Goal: Task Accomplishment & Management: Manage account settings

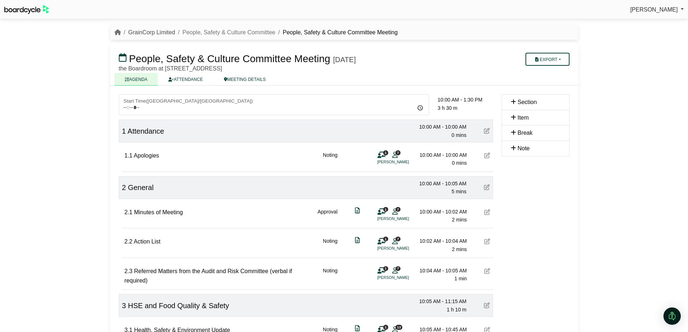
click at [160, 31] on link "GrainCorp Limited" at bounding box center [151, 32] width 47 height 6
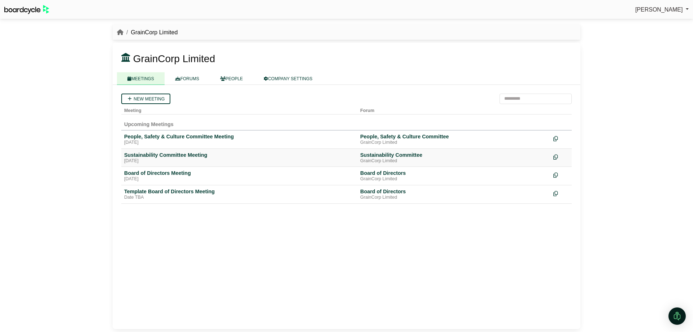
click at [178, 155] on div "Sustainability Committee Meeting" at bounding box center [239, 155] width 230 height 6
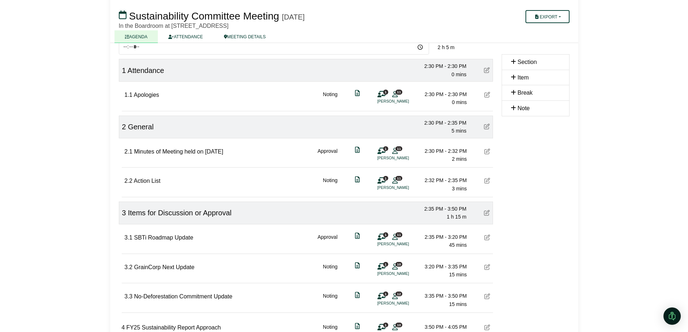
scroll to position [72, 0]
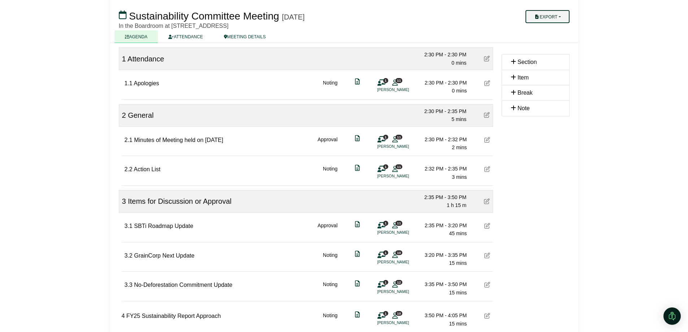
click at [548, 14] on button "Export" at bounding box center [547, 16] width 44 height 13
click at [548, 29] on link "Agenda" at bounding box center [554, 29] width 63 height 11
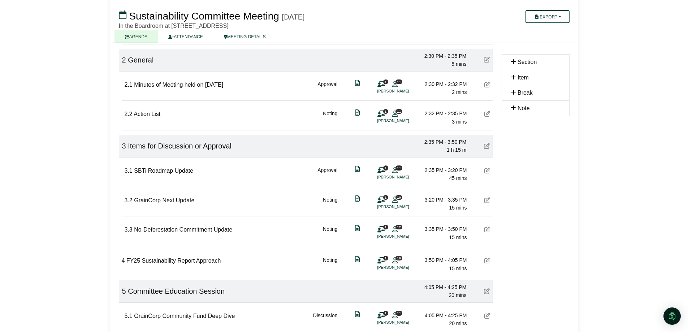
scroll to position [144, 0]
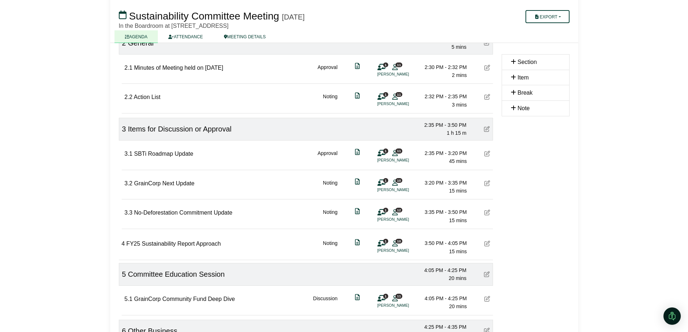
click at [203, 217] on div at bounding box center [344, 166] width 688 height 332
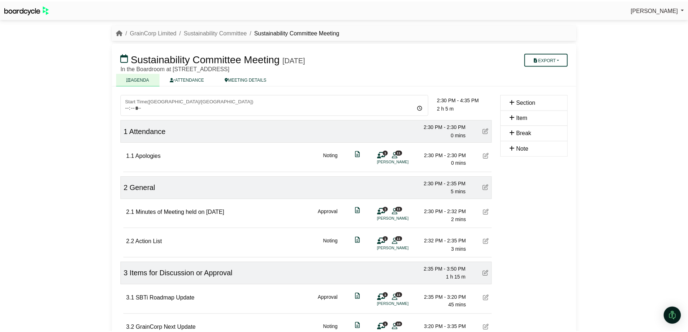
scroll to position [144, 0]
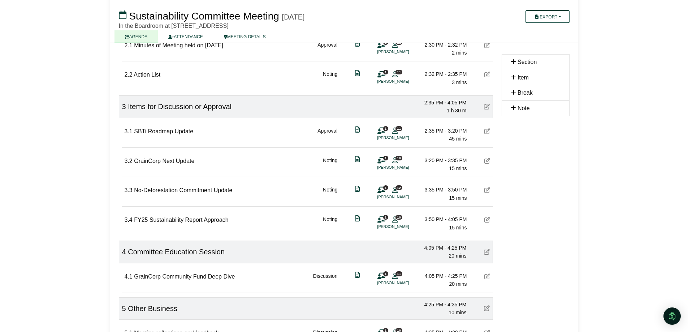
scroll to position [160, 0]
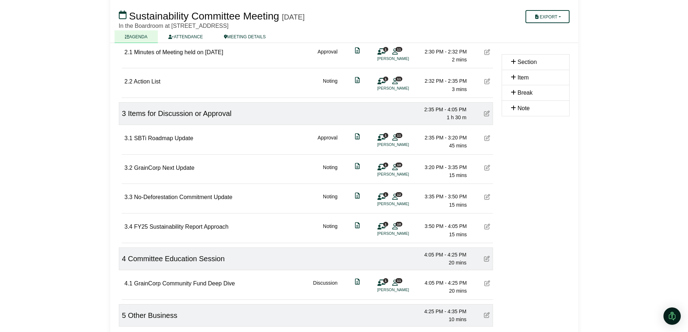
click at [191, 15] on span "Sustainability Committee Meeting" at bounding box center [204, 15] width 150 height 11
click at [173, 15] on span "Sustainability Committee Meeting" at bounding box center [204, 15] width 150 height 11
click at [177, 32] on link "ATTENDANCE" at bounding box center [185, 36] width 55 height 13
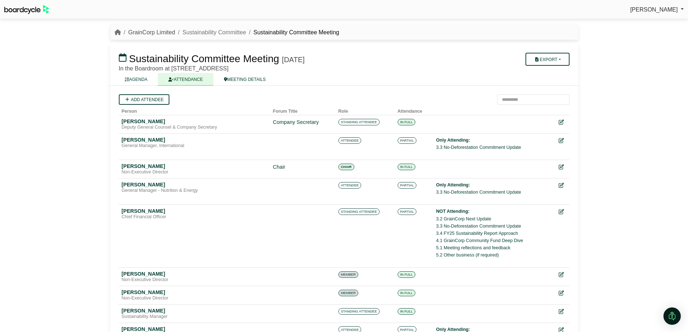
click at [158, 31] on link "GrainCorp Limited" at bounding box center [151, 32] width 47 height 6
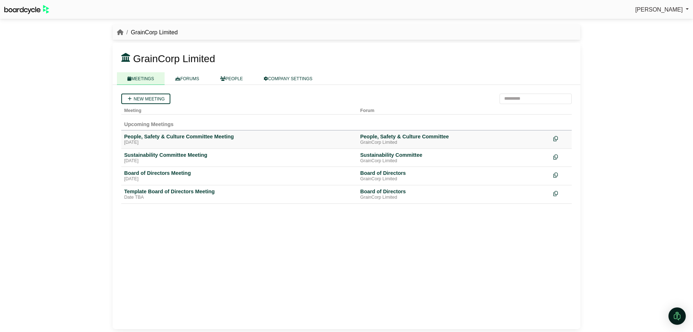
click at [170, 134] on div "People, Safety & Culture Committee Meeting" at bounding box center [239, 136] width 230 height 6
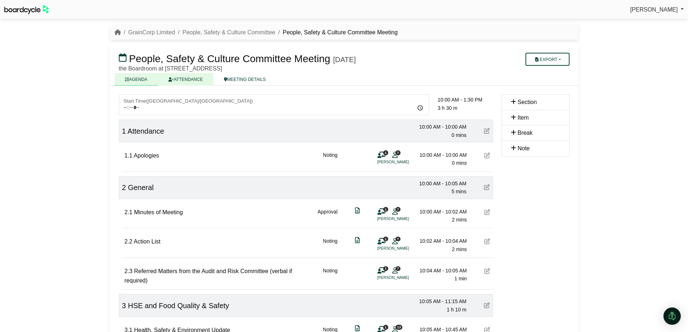
click at [189, 77] on link "ATTENDANCE" at bounding box center [185, 79] width 55 height 13
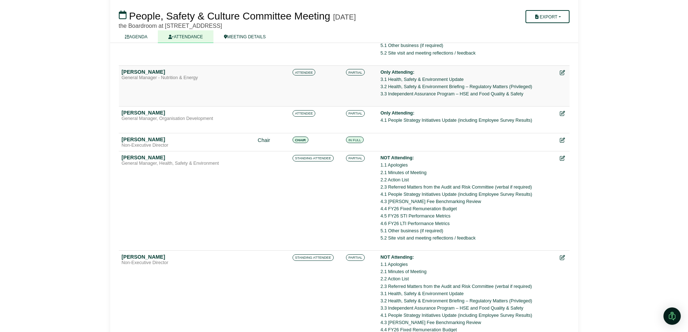
scroll to position [433, 0]
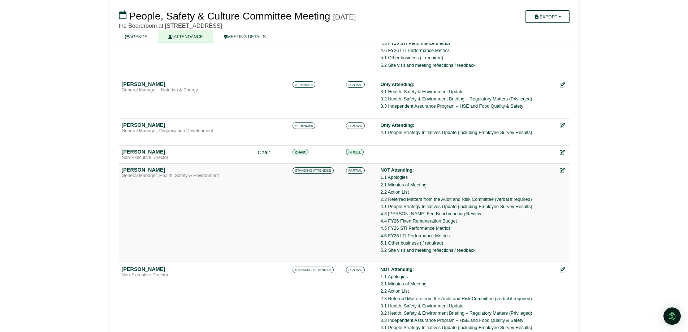
click at [437, 230] on li "4.5 FY26 STI Performance Metrics" at bounding box center [466, 227] width 173 height 7
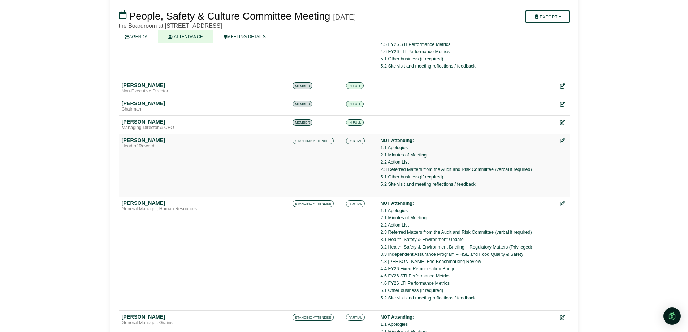
scroll to position [830, 0]
click at [135, 34] on link "AGENDA" at bounding box center [136, 36] width 44 height 13
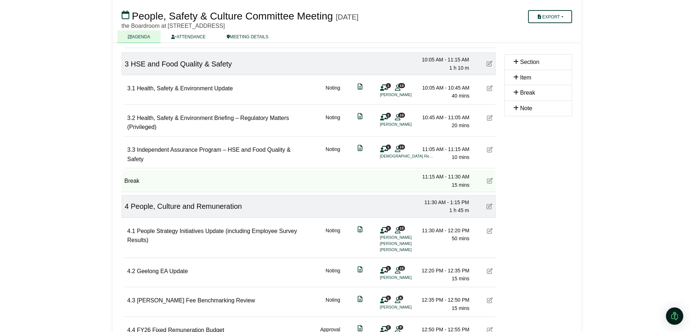
scroll to position [253, 0]
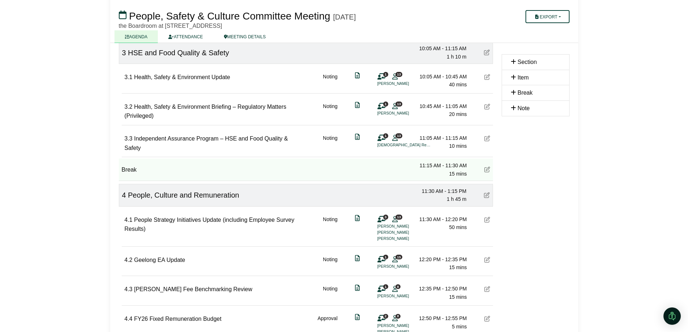
click at [400, 258] on span "15" at bounding box center [398, 256] width 7 height 5
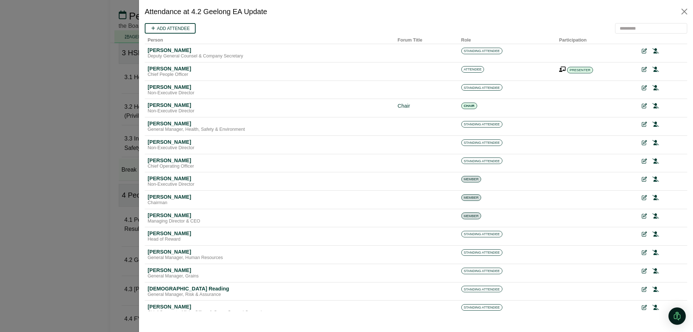
scroll to position [0, 0]
click at [652, 160] on icon at bounding box center [655, 160] width 6 height 5
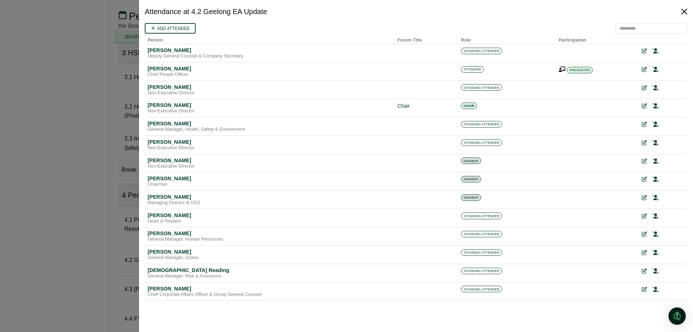
click at [683, 9] on button "Close" at bounding box center [685, 12] width 12 height 12
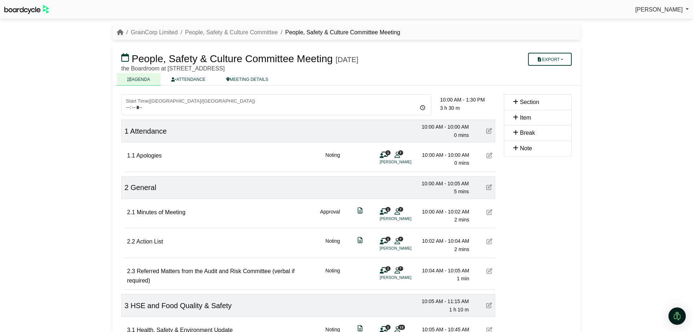
scroll to position [253, 0]
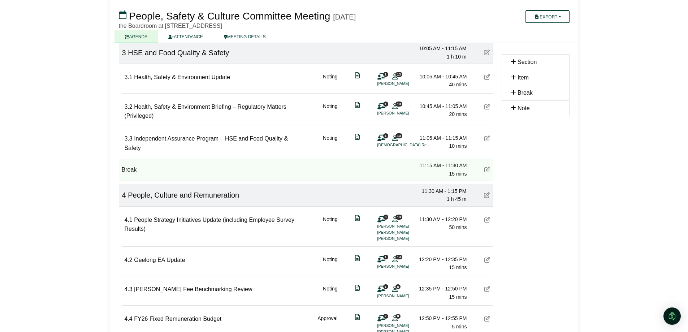
click at [394, 262] on div "1 14 Cassie Soady" at bounding box center [388, 262] width 22 height 14
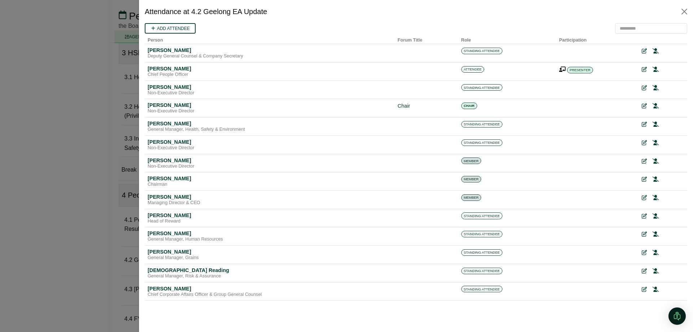
scroll to position [0, 0]
click at [683, 11] on button "Close" at bounding box center [685, 12] width 12 height 12
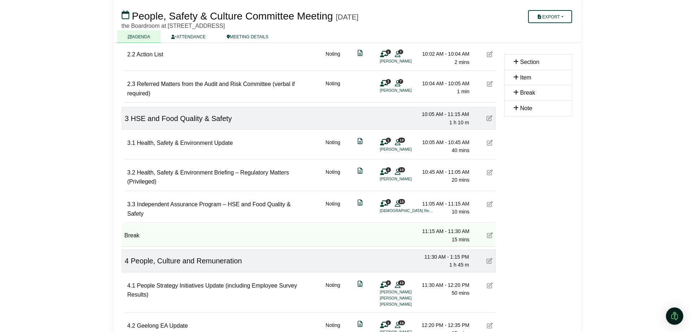
scroll to position [72, 0]
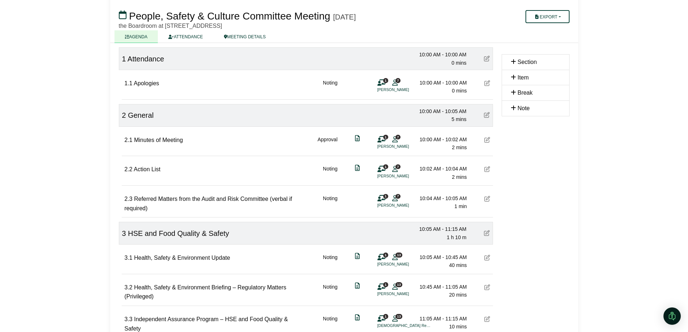
click at [397, 139] on icon at bounding box center [394, 139] width 5 height 0
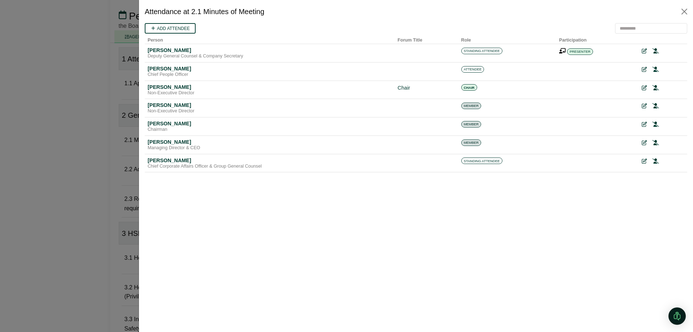
scroll to position [0, 0]
click at [684, 9] on button "Close" at bounding box center [685, 12] width 12 height 12
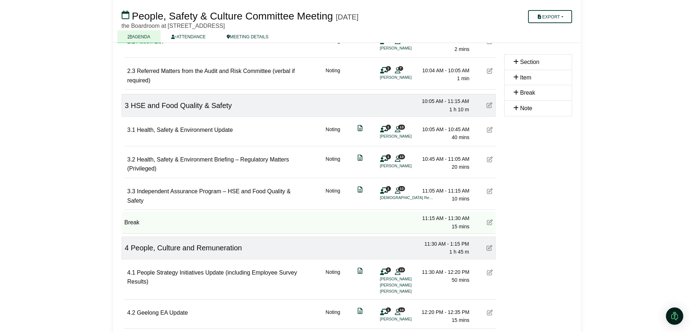
scroll to position [289, 0]
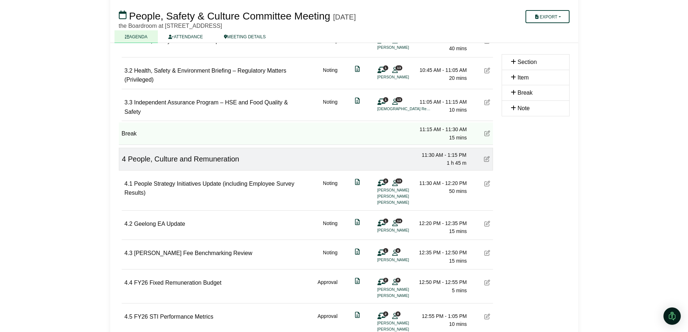
click at [396, 180] on span "13" at bounding box center [398, 180] width 7 height 5
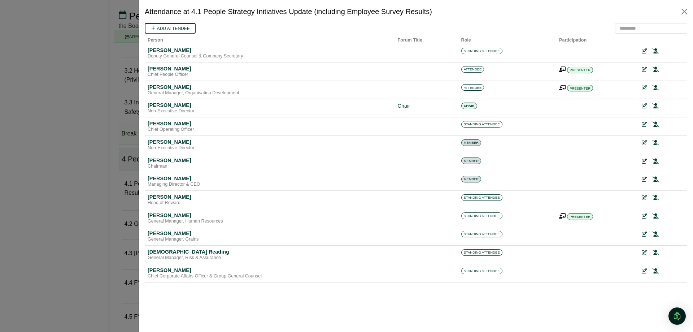
scroll to position [0, 0]
click at [653, 251] on icon at bounding box center [655, 252] width 6 height 5
click at [656, 124] on icon at bounding box center [655, 124] width 6 height 5
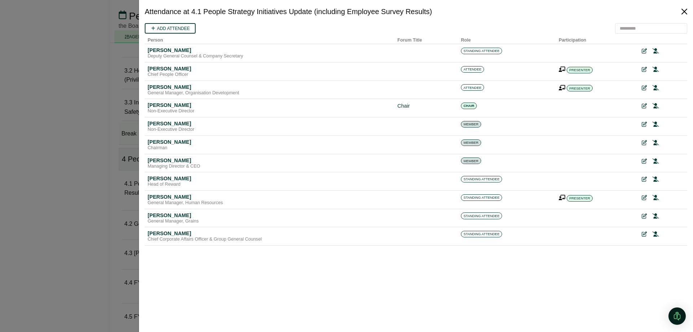
click at [681, 10] on button "Close" at bounding box center [685, 12] width 12 height 12
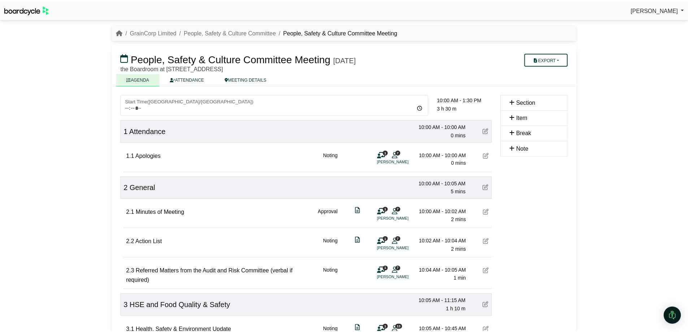
scroll to position [289, 0]
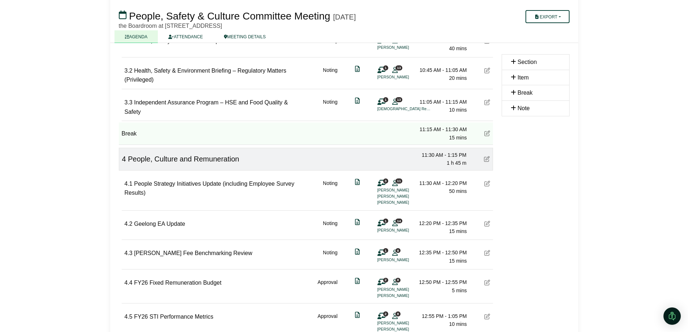
click at [163, 16] on span "People, Safety & Culture Committee Meeting" at bounding box center [229, 15] width 201 height 11
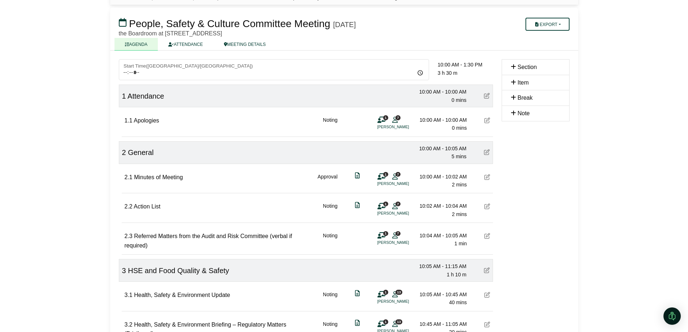
scroll to position [0, 0]
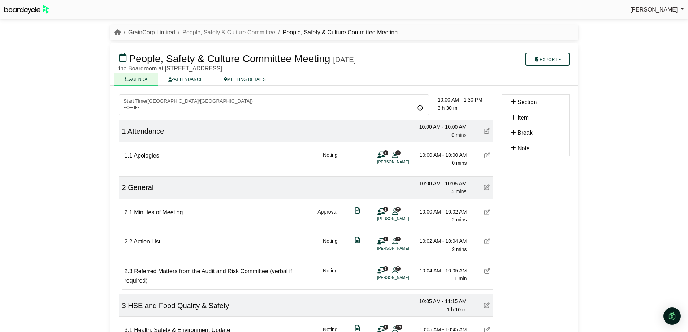
click at [162, 29] on link "GrainCorp Limited" at bounding box center [151, 32] width 47 height 6
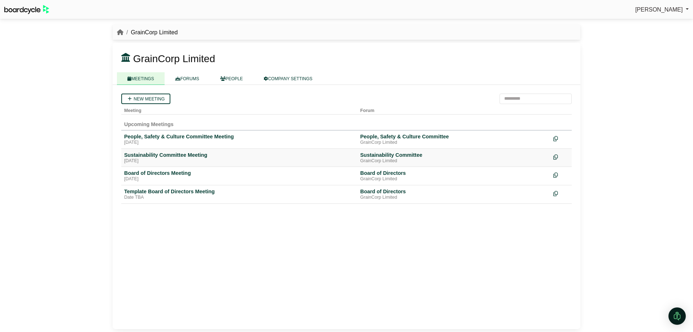
click at [176, 157] on div "Sustainability Committee Meeting" at bounding box center [239, 155] width 230 height 6
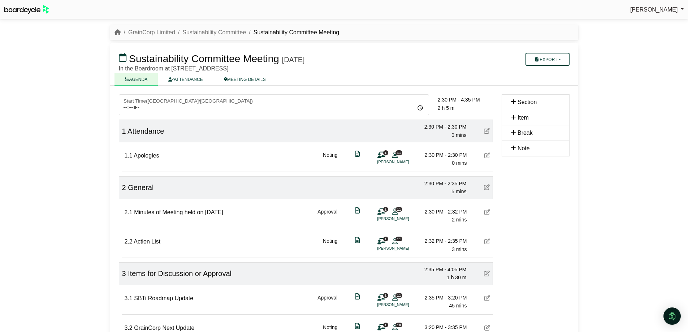
scroll to position [72, 0]
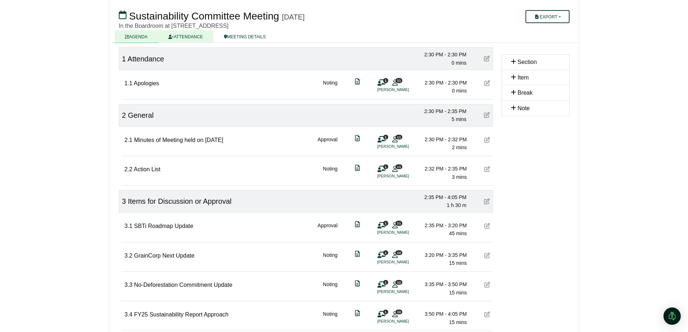
click at [192, 35] on link "ATTENDANCE" at bounding box center [185, 36] width 55 height 13
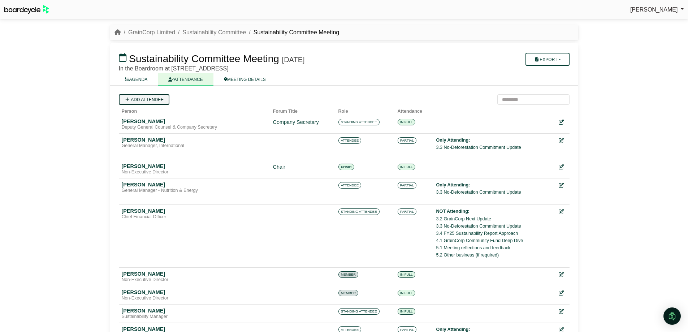
click at [147, 101] on link "Add attendee" at bounding box center [144, 99] width 51 height 10
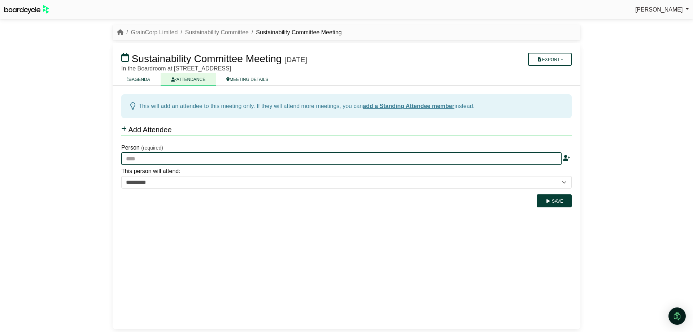
click at [143, 160] on input "text" at bounding box center [341, 158] width 440 height 13
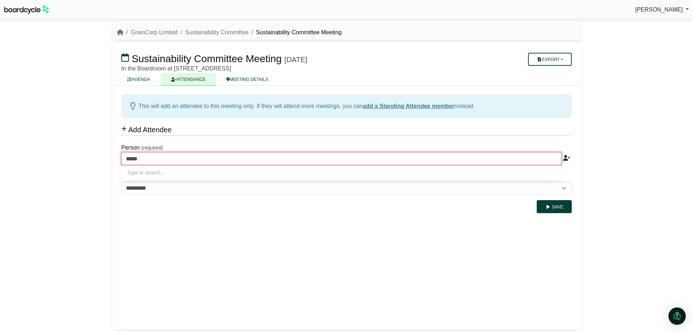
type input "*****"
type input "**********"
type input "*******"
drag, startPoint x: 182, startPoint y: 161, endPoint x: 123, endPoint y: 161, distance: 58.5
click at [123, 161] on input "**********" at bounding box center [341, 158] width 440 height 13
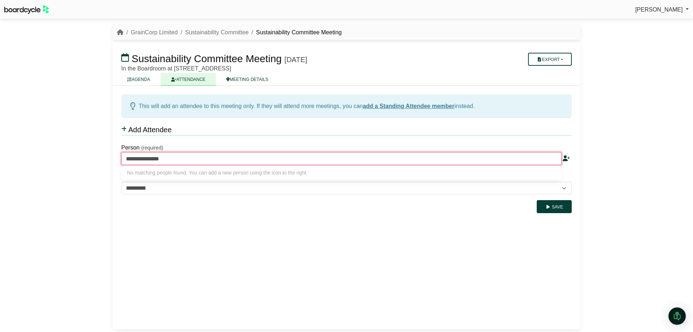
type input "**********"
click at [564, 159] on icon at bounding box center [566, 158] width 7 height 6
click at [561, 209] on button "Save" at bounding box center [554, 206] width 35 height 13
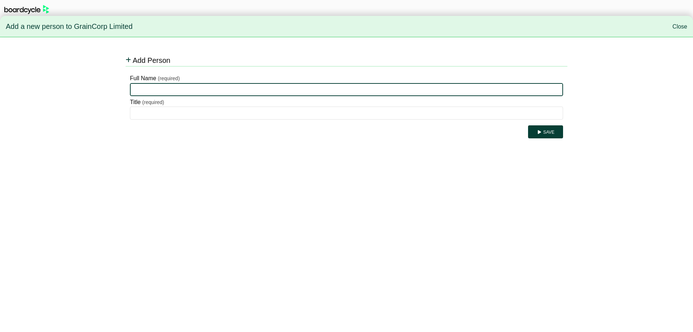
click at [164, 88] on input "Full Name" at bounding box center [346, 89] width 433 height 13
paste input "**********"
type input "**********"
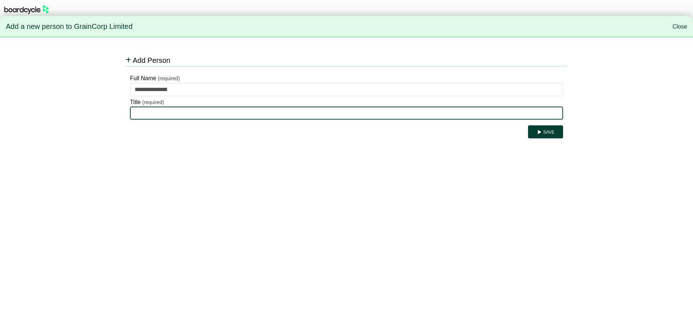
click at [154, 110] on input "Title" at bounding box center [346, 112] width 433 height 13
type input "**********"
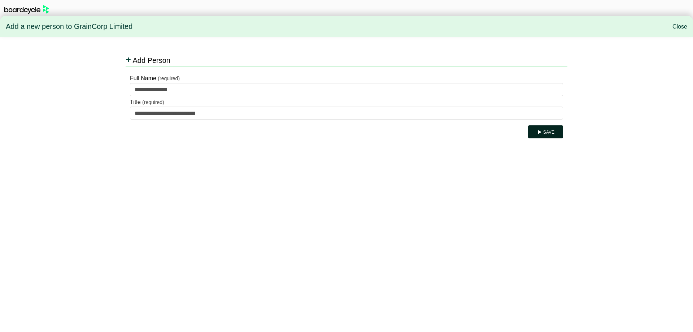
click at [541, 128] on button "Save" at bounding box center [545, 131] width 35 height 13
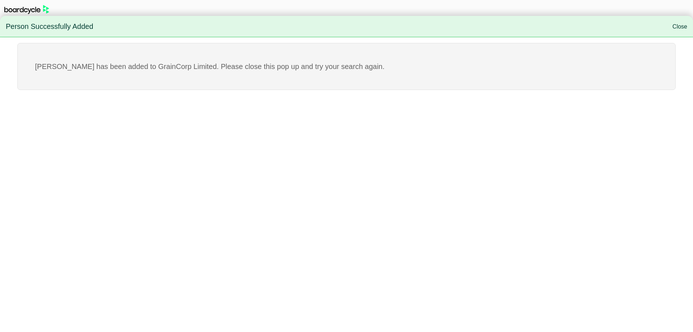
click at [680, 24] on link "Close" at bounding box center [679, 26] width 15 height 6
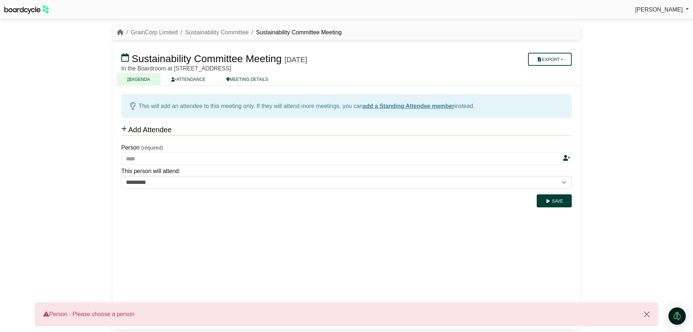
click at [137, 79] on link "AGENDA" at bounding box center [139, 79] width 44 height 13
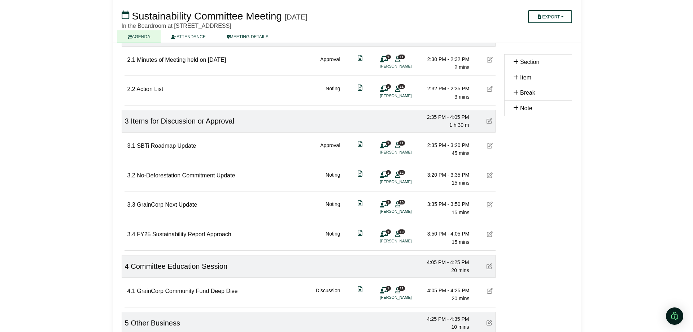
scroll to position [155, 0]
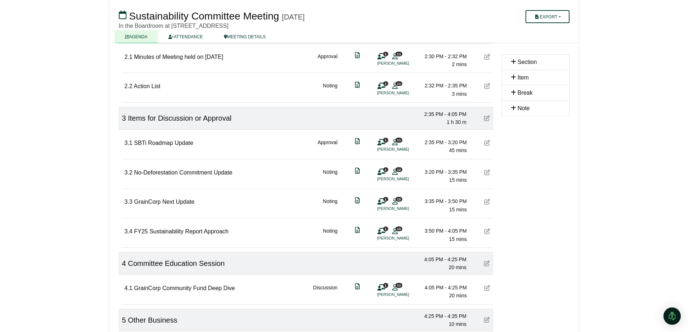
click at [394, 147] on li "[PERSON_NAME]" at bounding box center [404, 149] width 54 height 6
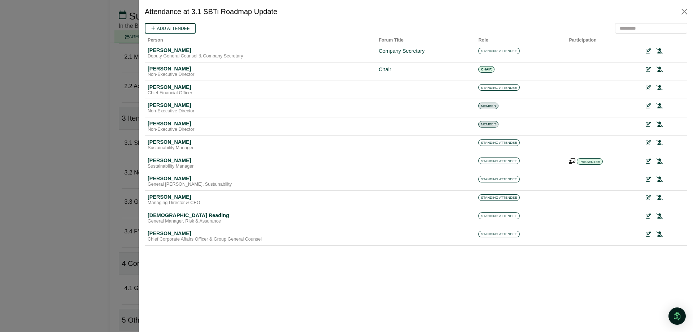
scroll to position [0, 0]
click at [684, 10] on button "Close" at bounding box center [685, 12] width 12 height 12
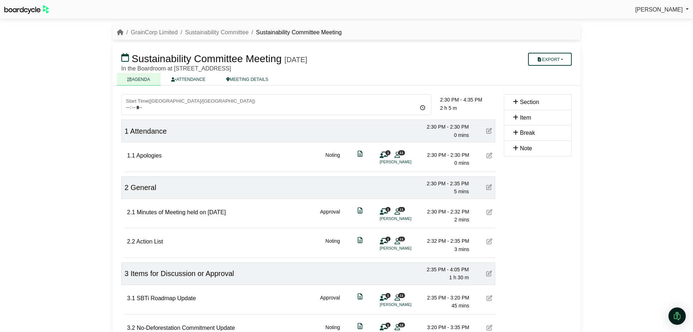
scroll to position [155, 0]
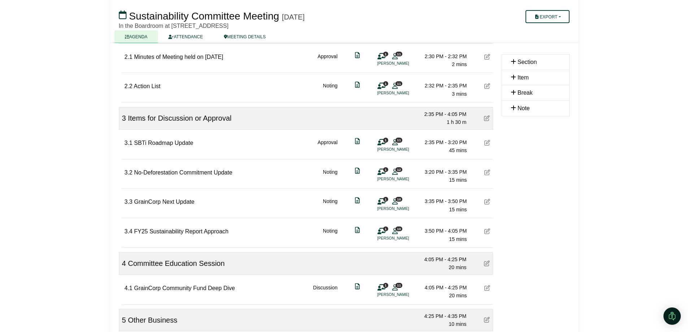
click at [396, 171] on icon at bounding box center [394, 171] width 5 height 0
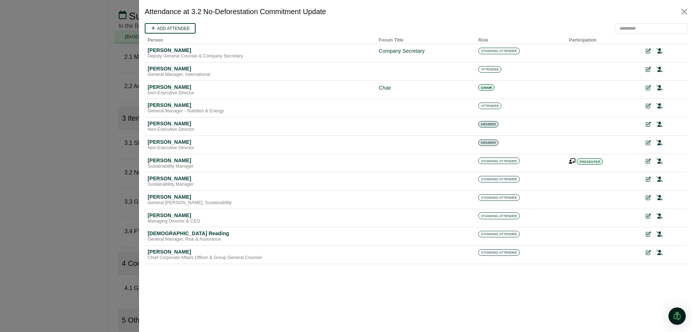
scroll to position [0, 0]
click at [179, 30] on link "Add attendee" at bounding box center [170, 28] width 51 height 10
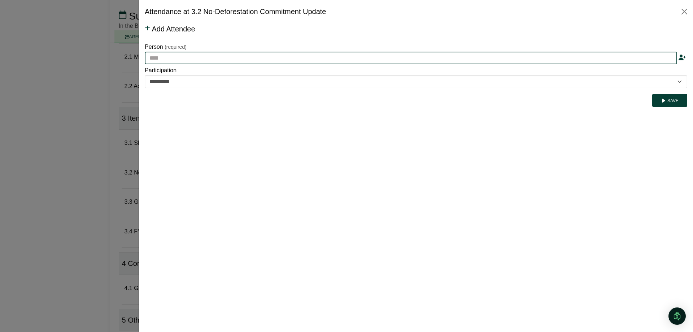
click at [186, 52] on input "text" at bounding box center [411, 58] width 532 height 13
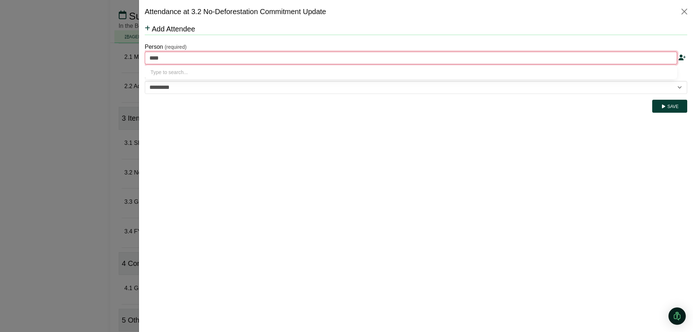
type input "*****"
type input "**********"
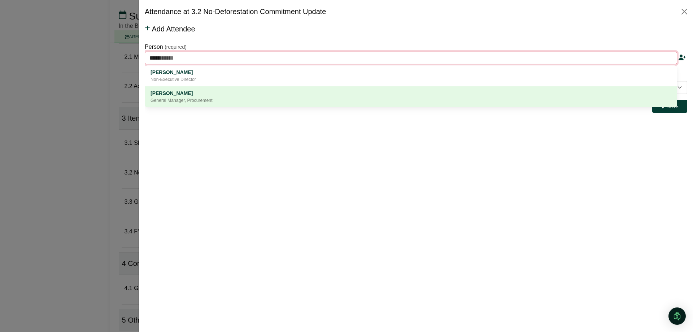
click at [186, 95] on div "Kathy Kaderavek" at bounding box center [411, 93] width 521 height 8
type input "**********"
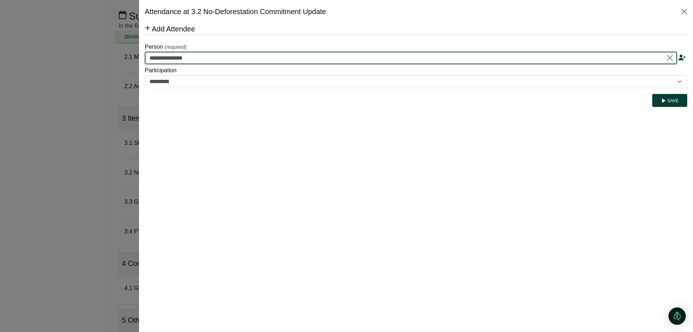
type input "**********"
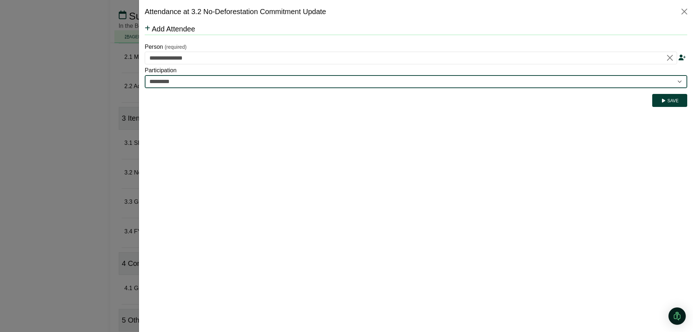
click at [630, 81] on select "********* ********" at bounding box center [416, 81] width 542 height 13
select select "********"
click at [145, 75] on select "********* ********" at bounding box center [416, 81] width 542 height 13
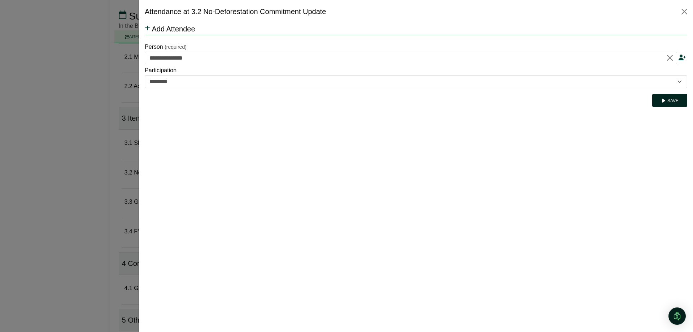
click at [671, 101] on button "Save" at bounding box center [669, 100] width 35 height 13
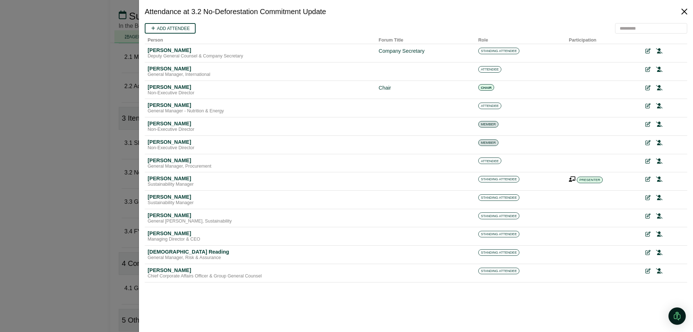
click at [687, 14] on button "Close" at bounding box center [685, 12] width 12 height 12
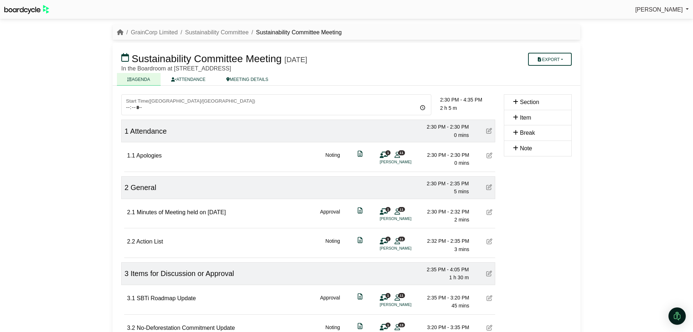
scroll to position [155, 0]
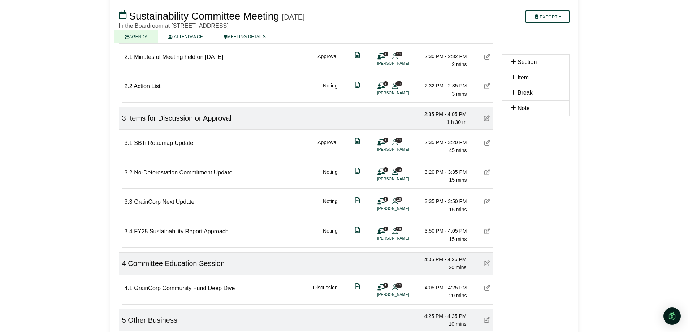
click at [393, 142] on icon at bounding box center [394, 142] width 5 height 0
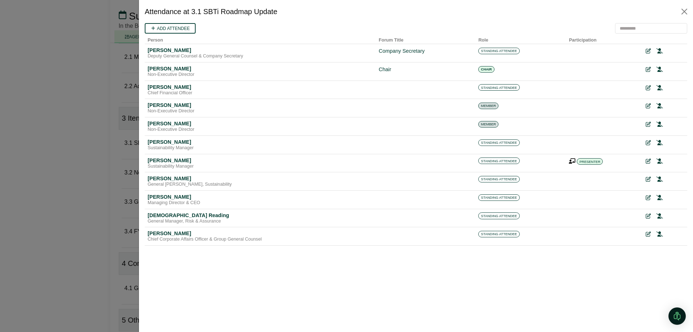
scroll to position [0, 0]
click at [685, 11] on button "Close" at bounding box center [685, 12] width 12 height 12
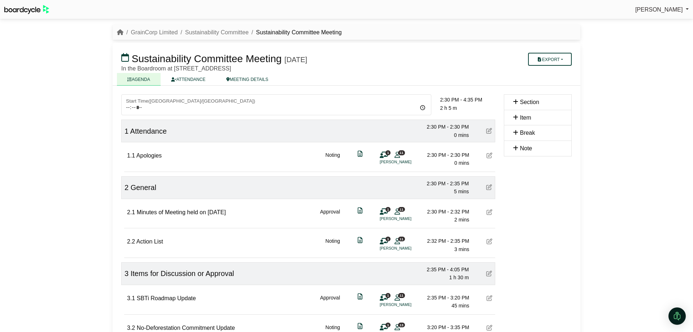
scroll to position [155, 0]
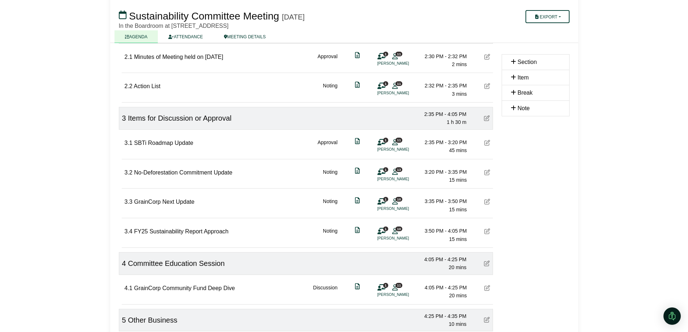
click at [487, 173] on icon at bounding box center [487, 172] width 6 height 6
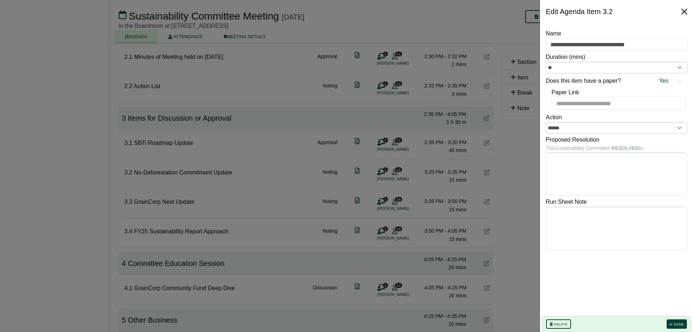
click at [687, 13] on button "Close" at bounding box center [685, 12] width 12 height 12
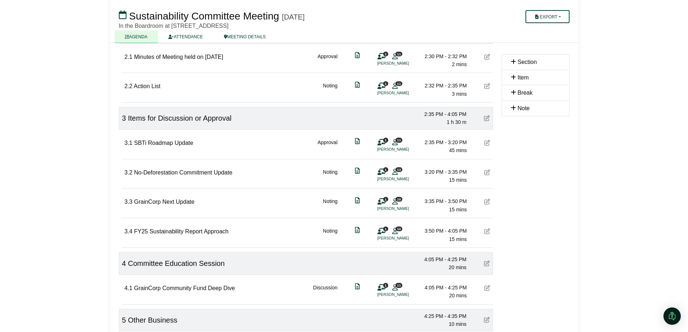
click at [394, 171] on icon at bounding box center [394, 171] width 5 height 0
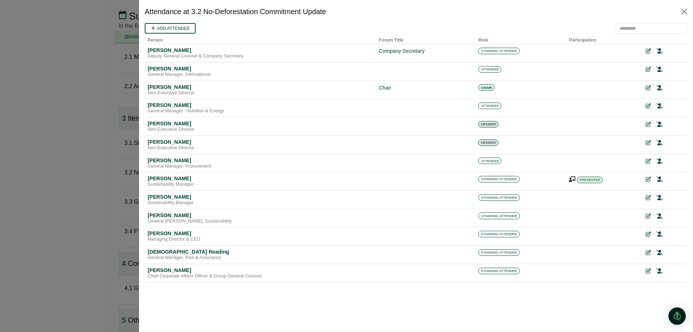
scroll to position [0, 0]
click at [685, 8] on button "Close" at bounding box center [685, 12] width 12 height 12
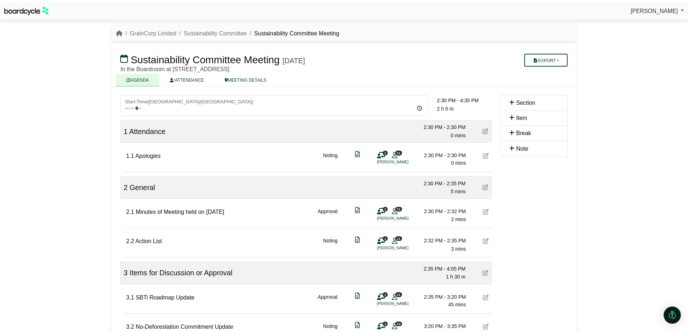
scroll to position [155, 0]
